Goal: Task Accomplishment & Management: Complete application form

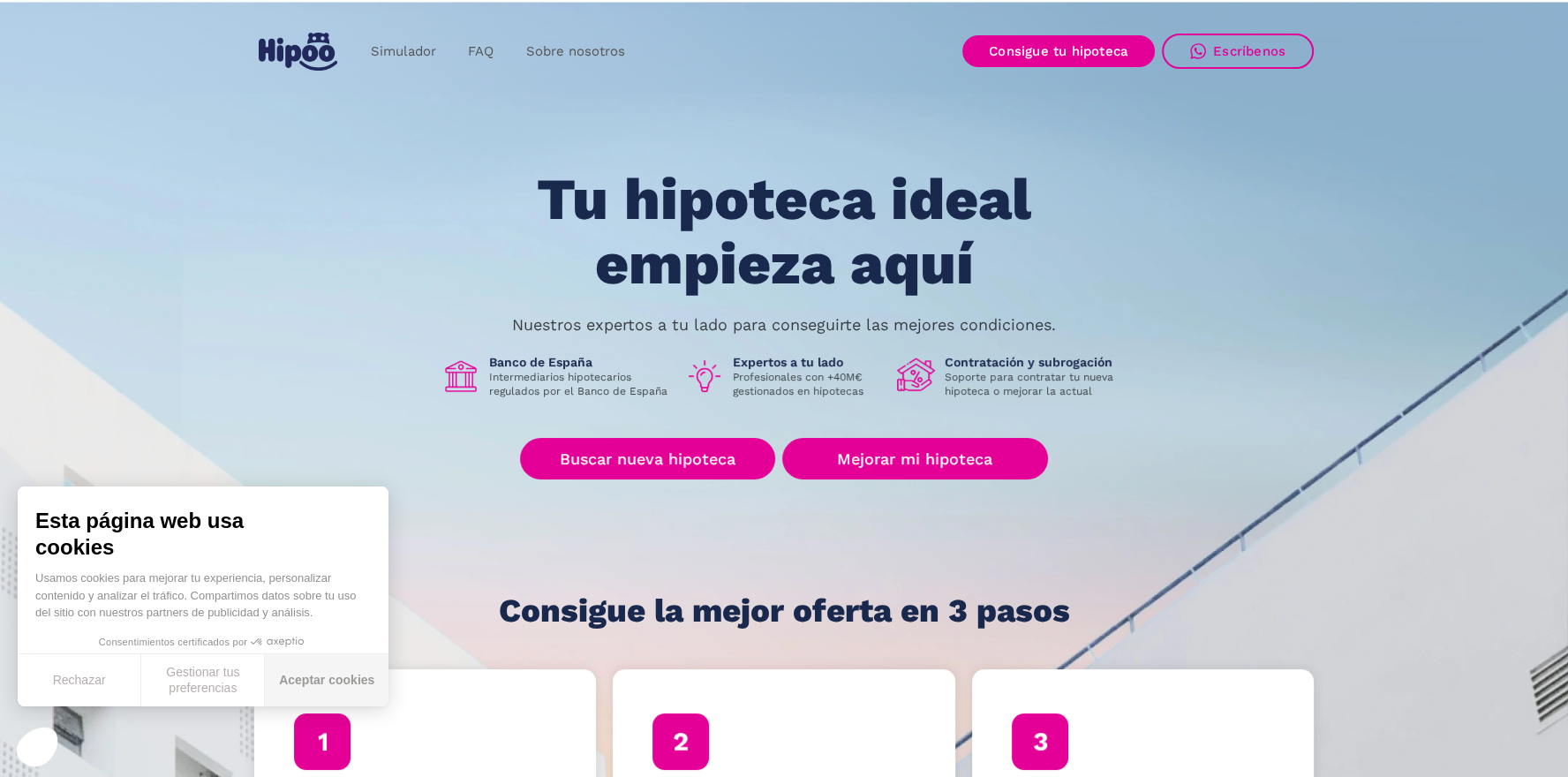
click at [295, 688] on button "Aceptar cookies" at bounding box center [327, 679] width 124 height 52
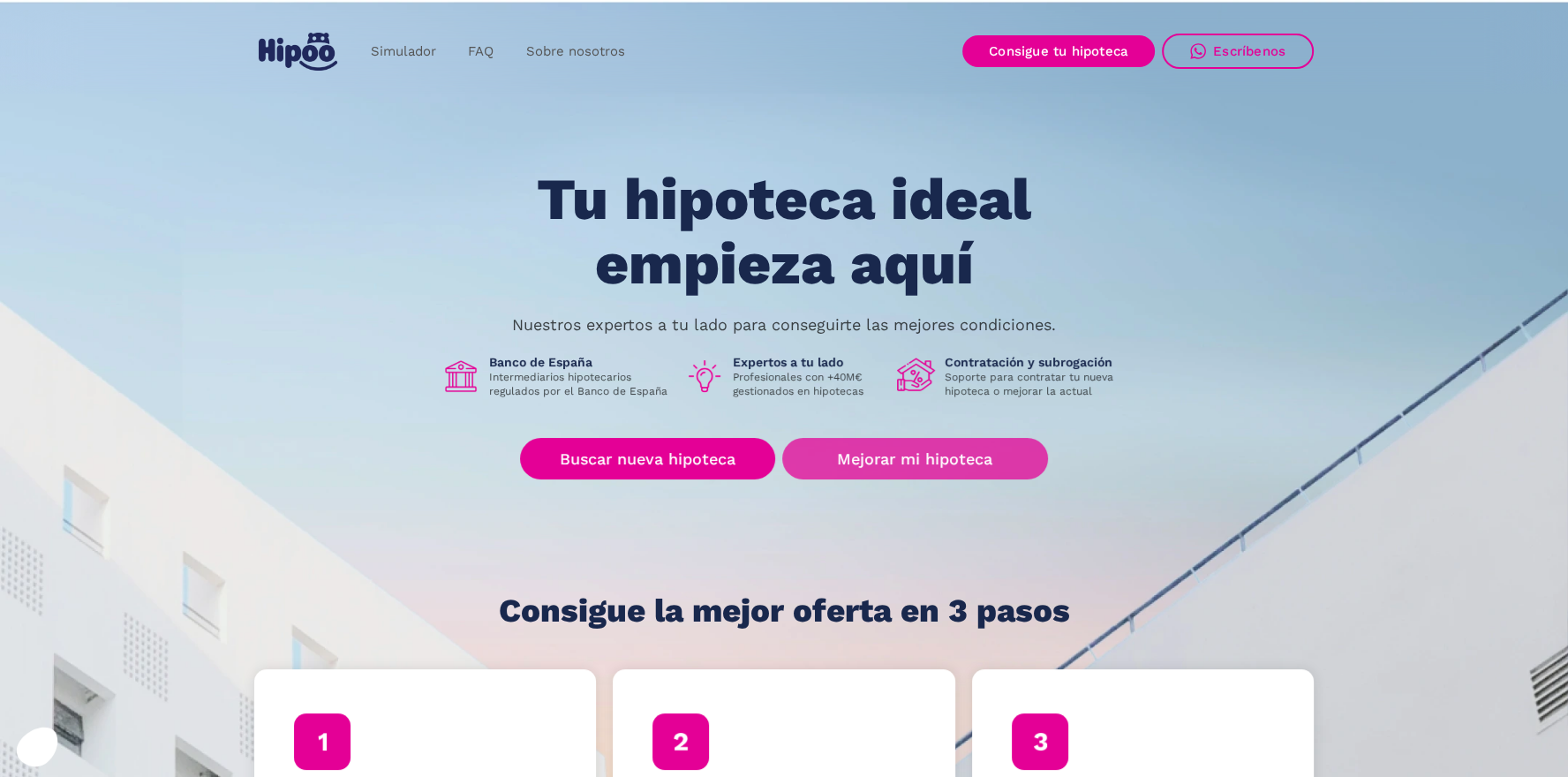
click at [898, 462] on link "Mejorar mi hipoteca" at bounding box center [915, 459] width 265 height 42
